Goal: Information Seeking & Learning: Learn about a topic

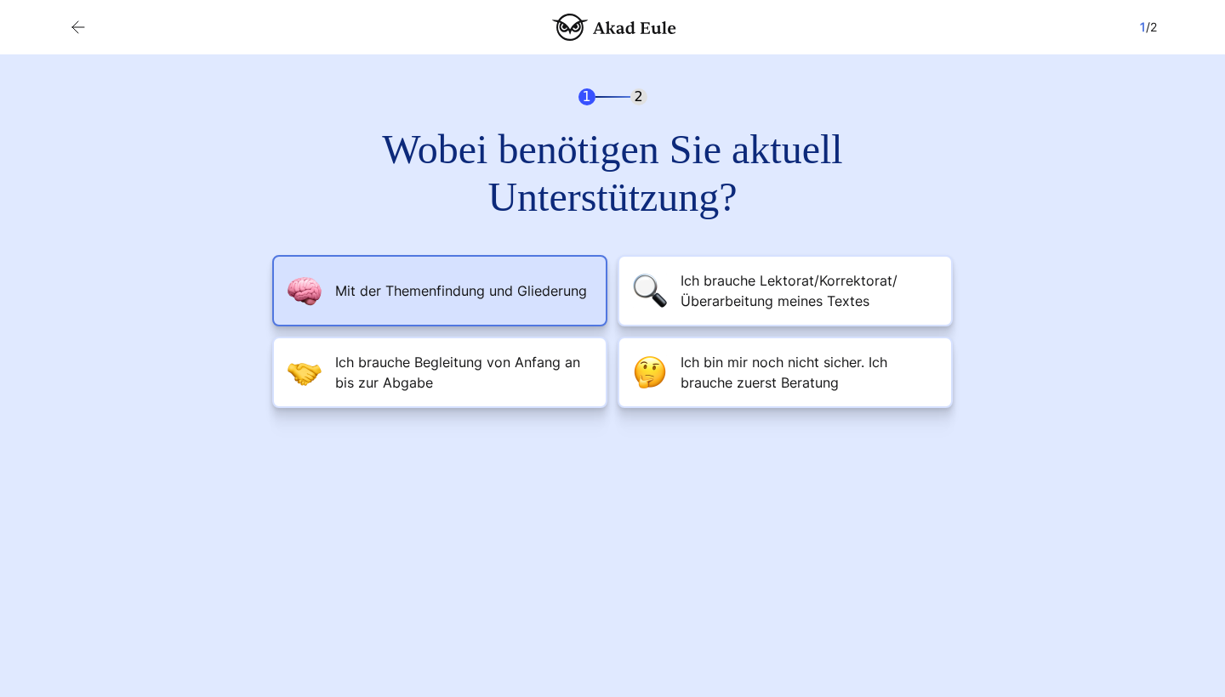
click at [502, 310] on li "Mit der Themenfindung und Gliederung" at bounding box center [439, 290] width 335 height 71
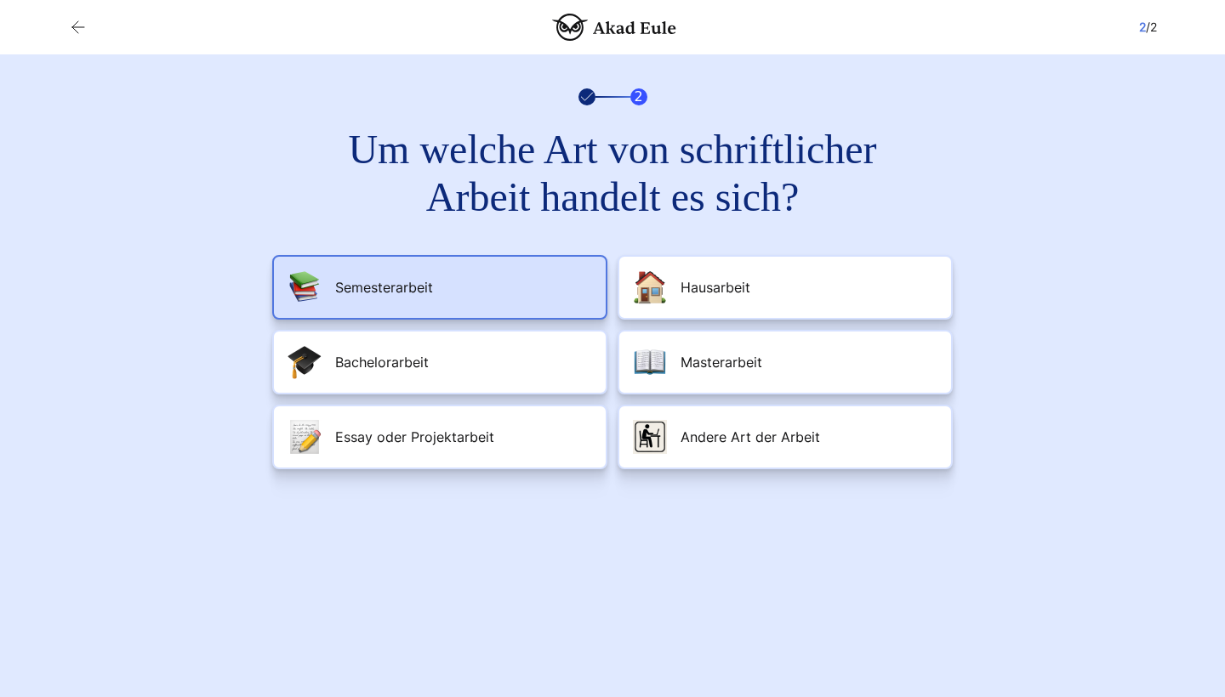
click at [501, 294] on li "Semesterarbeit" at bounding box center [439, 287] width 335 height 65
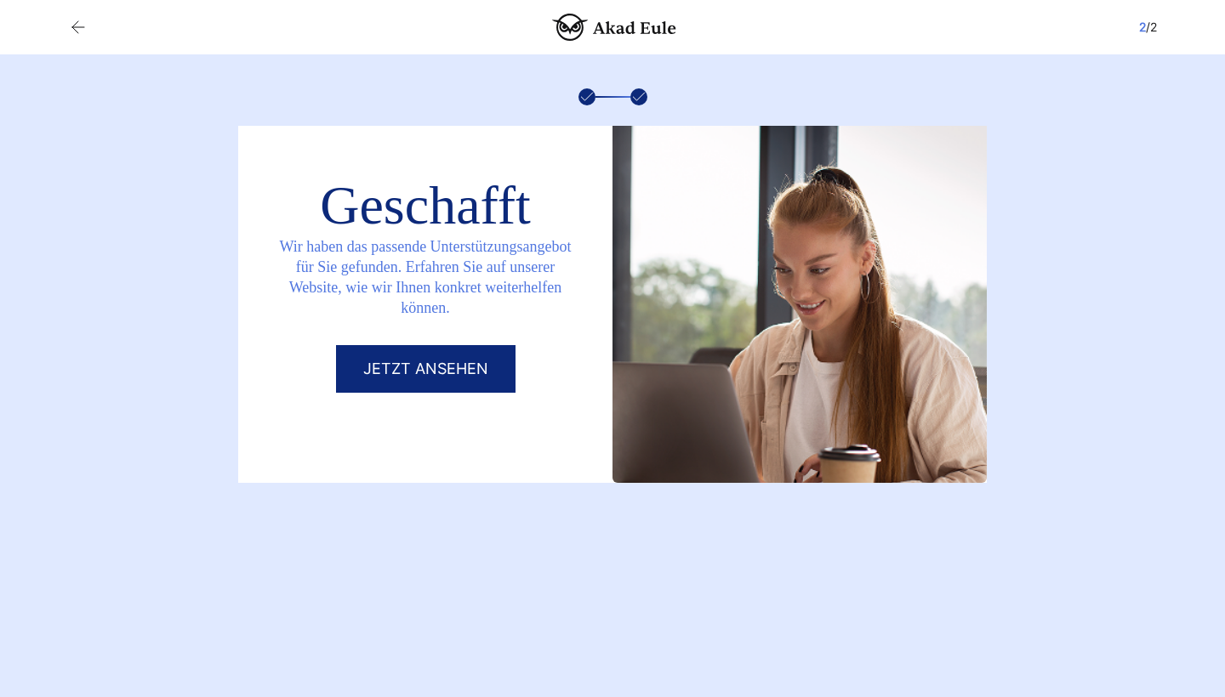
click at [442, 361] on link "Jetzt ansehen" at bounding box center [425, 369] width 179 height 48
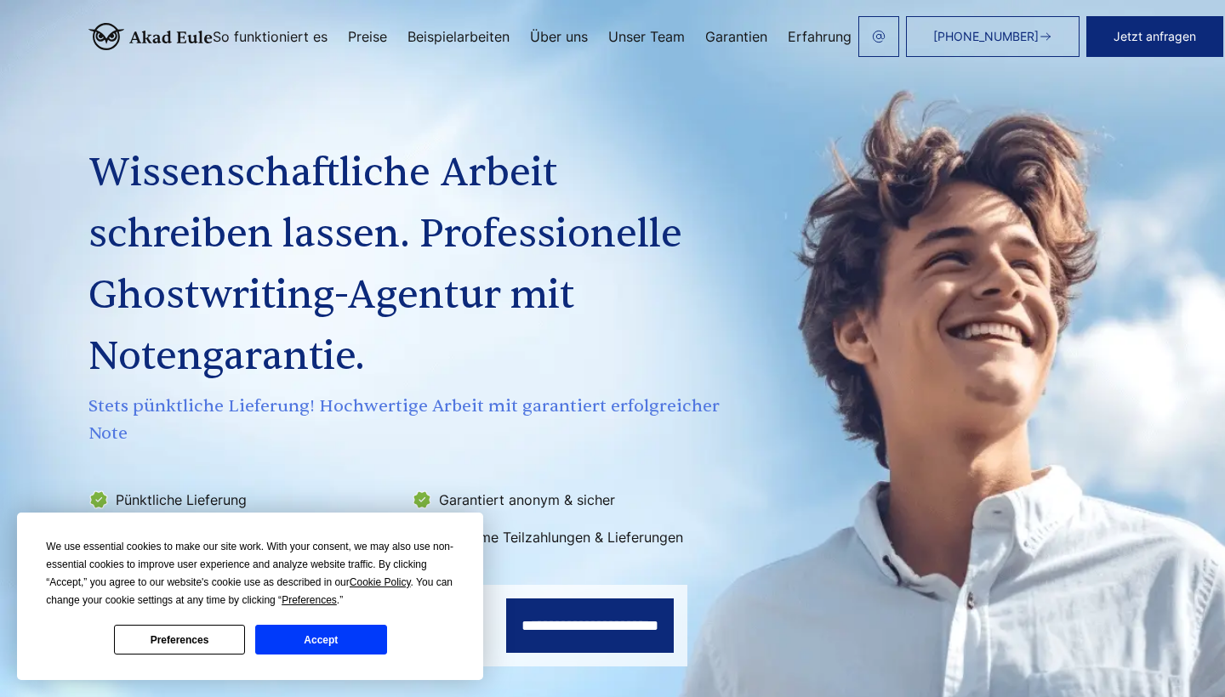
click at [221, 640] on button "Preferences" at bounding box center [179, 640] width 131 height 30
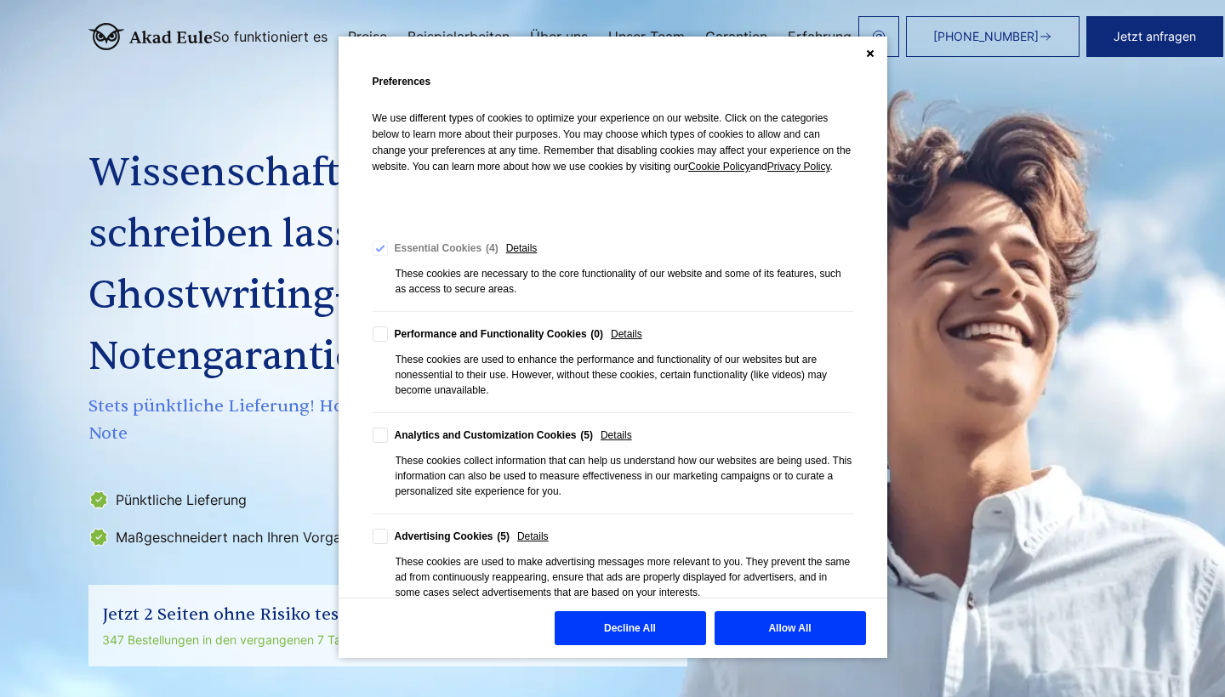
click at [599, 621] on button "Decline All" at bounding box center [630, 629] width 151 height 34
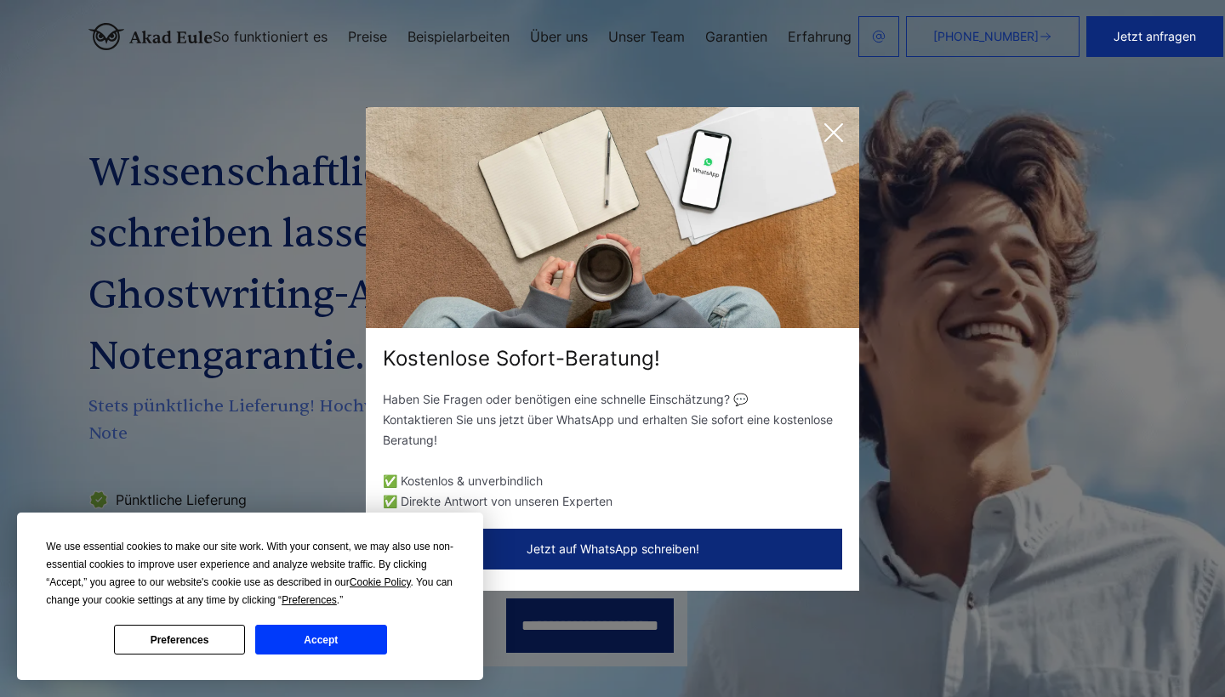
click at [834, 133] on icon at bounding box center [833, 132] width 17 height 17
